Goal: Information Seeking & Learning: Learn about a topic

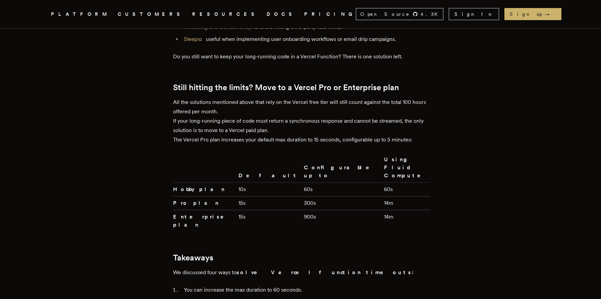
scroll to position [1509, 0]
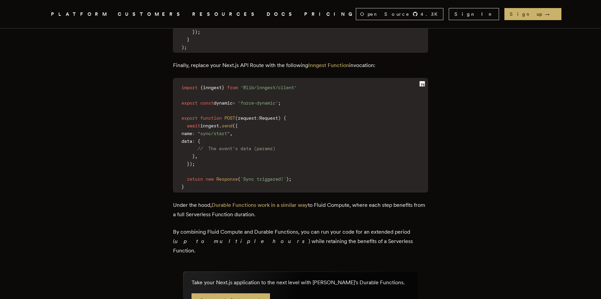
scroll to position [1129, 0]
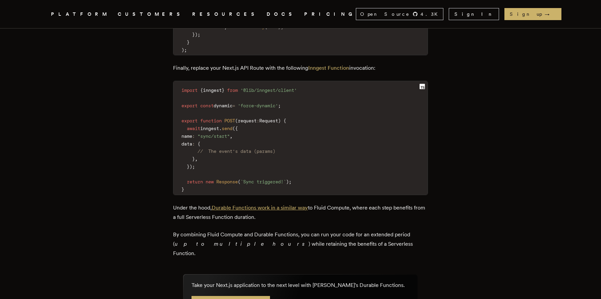
click at [250, 204] on link "Durable Functions work in a similar way" at bounding box center [259, 207] width 96 height 6
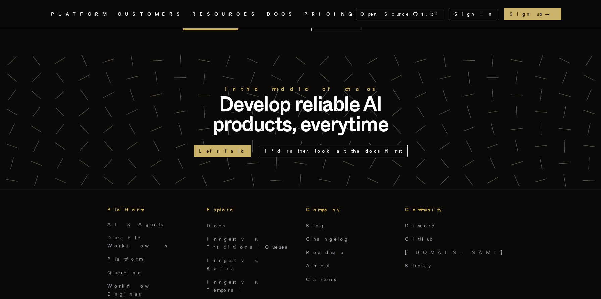
scroll to position [4078, 0]
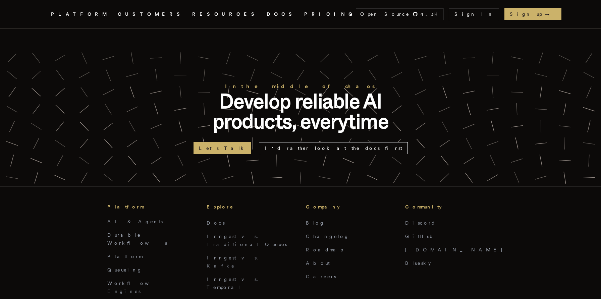
click at [304, 16] on link "PRICING" at bounding box center [330, 14] width 52 height 8
